Goal: Information Seeking & Learning: Learn about a topic

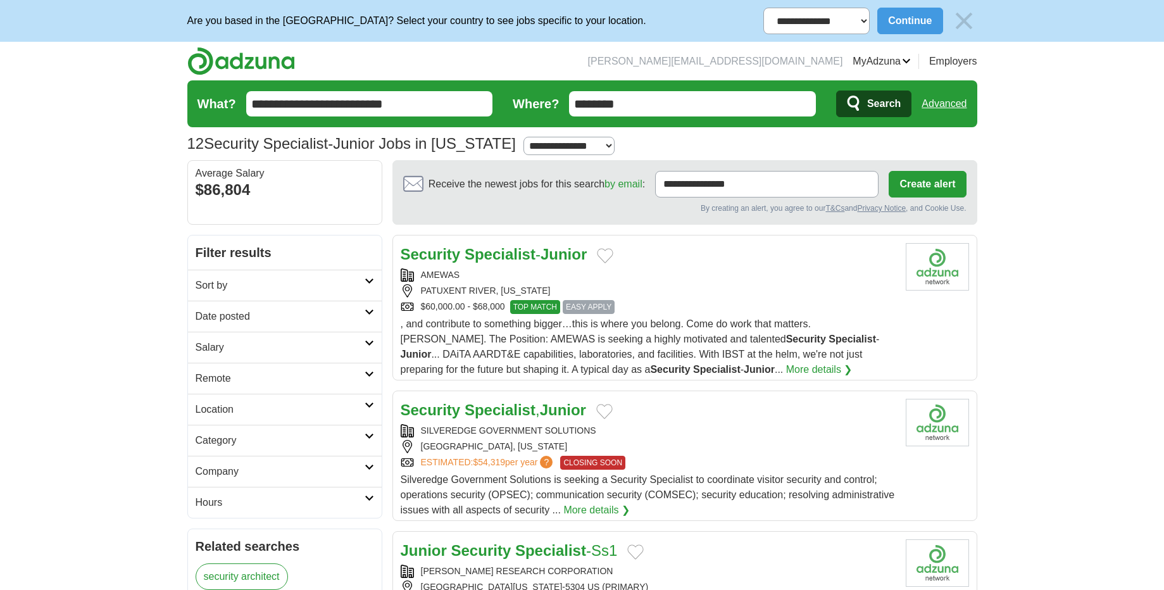
click at [267, 385] on h2 "Remote" at bounding box center [280, 378] width 169 height 15
click at [232, 410] on link "Remote jobs" at bounding box center [224, 408] width 57 height 11
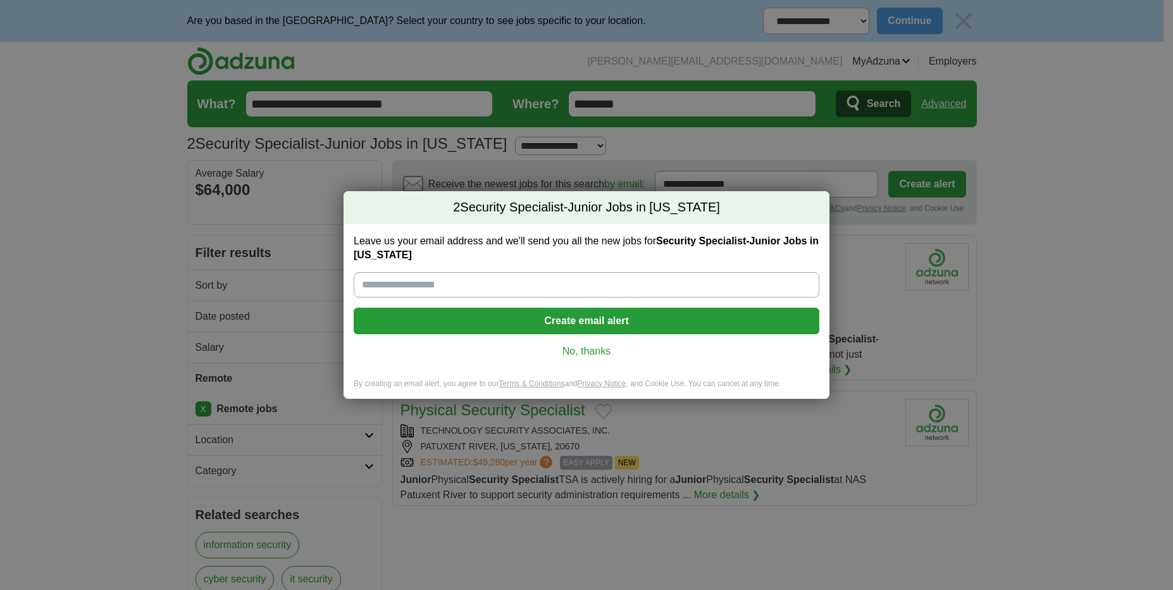
click at [588, 351] on link "No, thanks" at bounding box center [586, 351] width 445 height 14
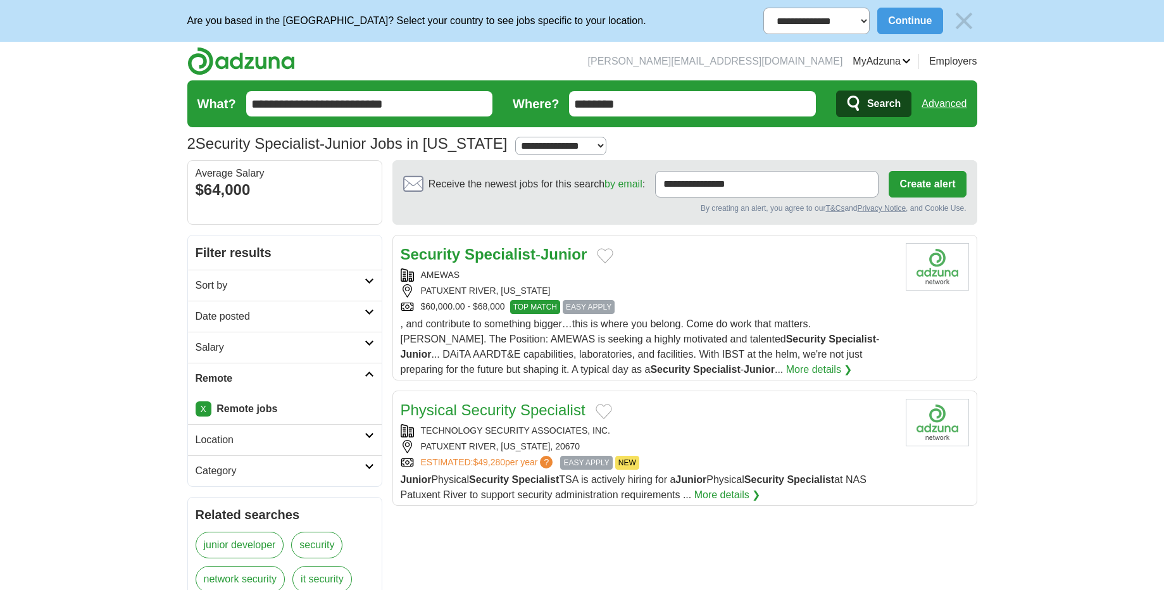
click at [461, 254] on link "Security Specialist - Junior" at bounding box center [494, 254] width 187 height 17
